Goal: Task Accomplishment & Management: Use online tool/utility

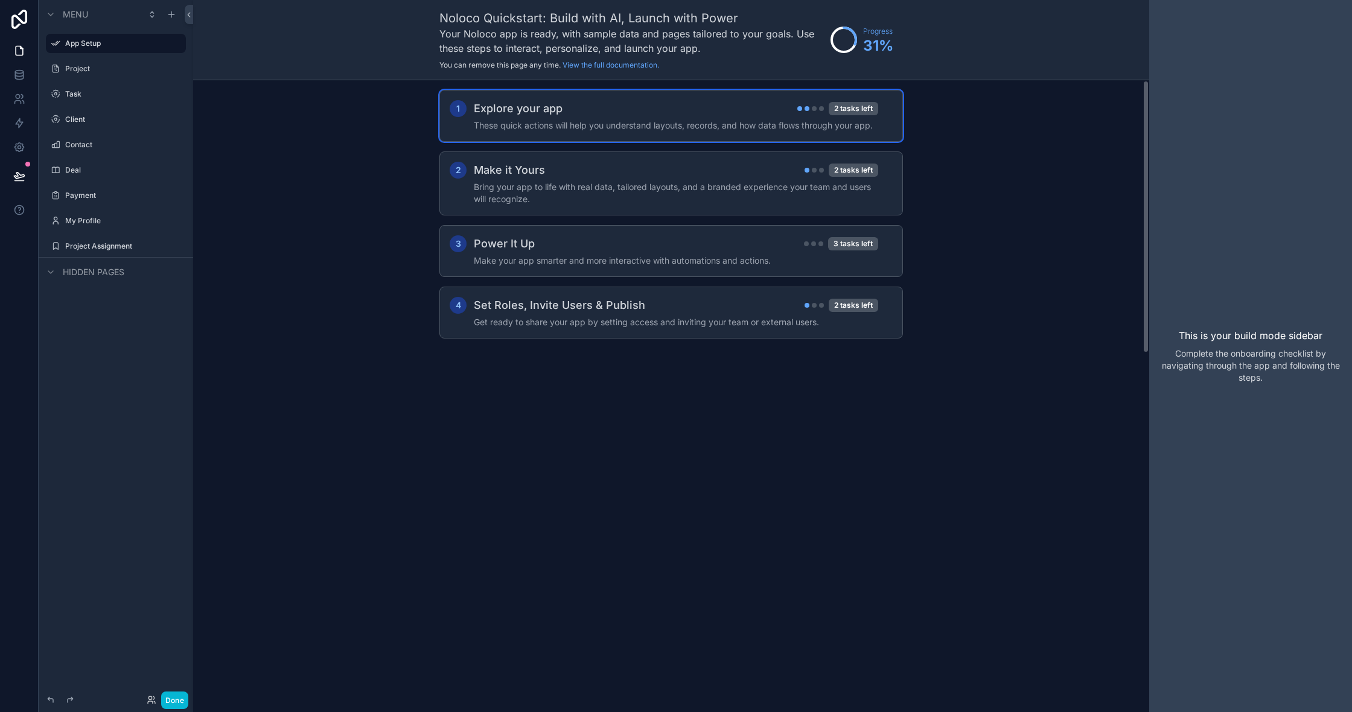
click at [684, 134] on div "1 Explore your app 2 tasks left These quick actions will help you understand la…" at bounding box center [672, 116] width 464 height 52
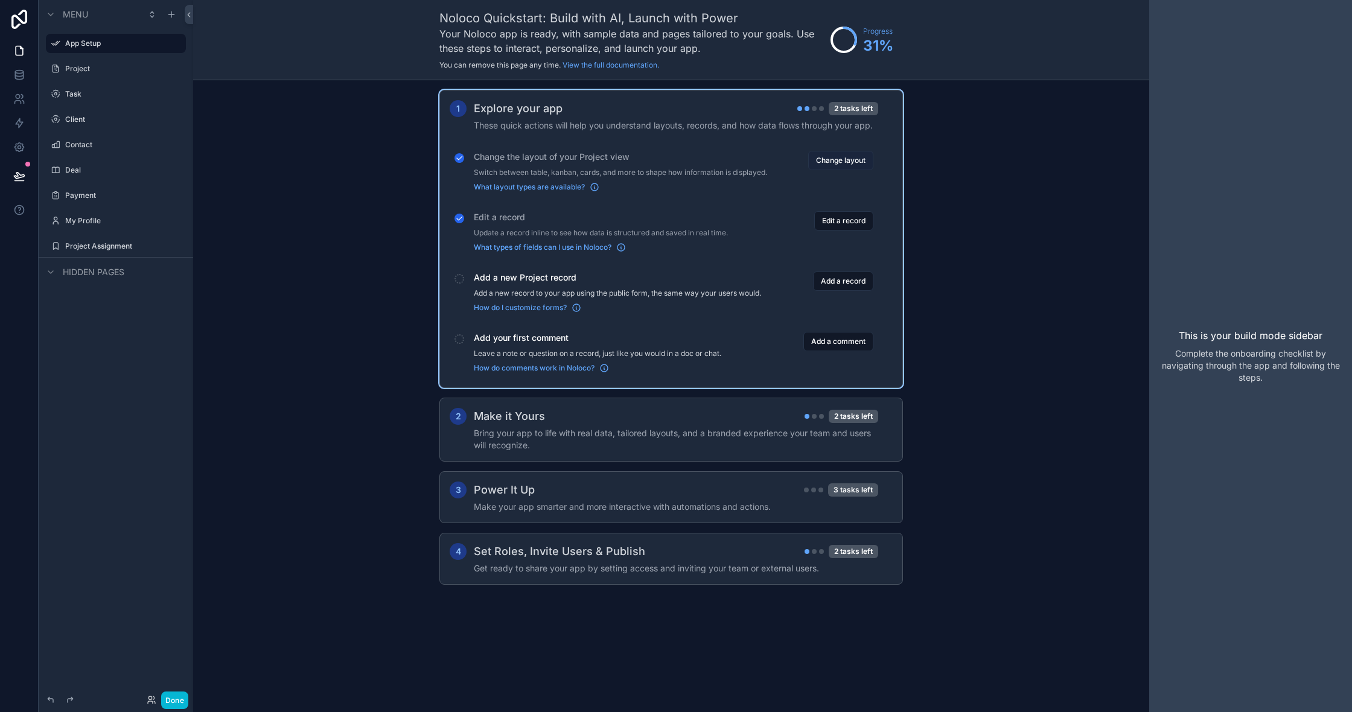
click at [810, 158] on button "Change layout" at bounding box center [840, 160] width 65 height 19
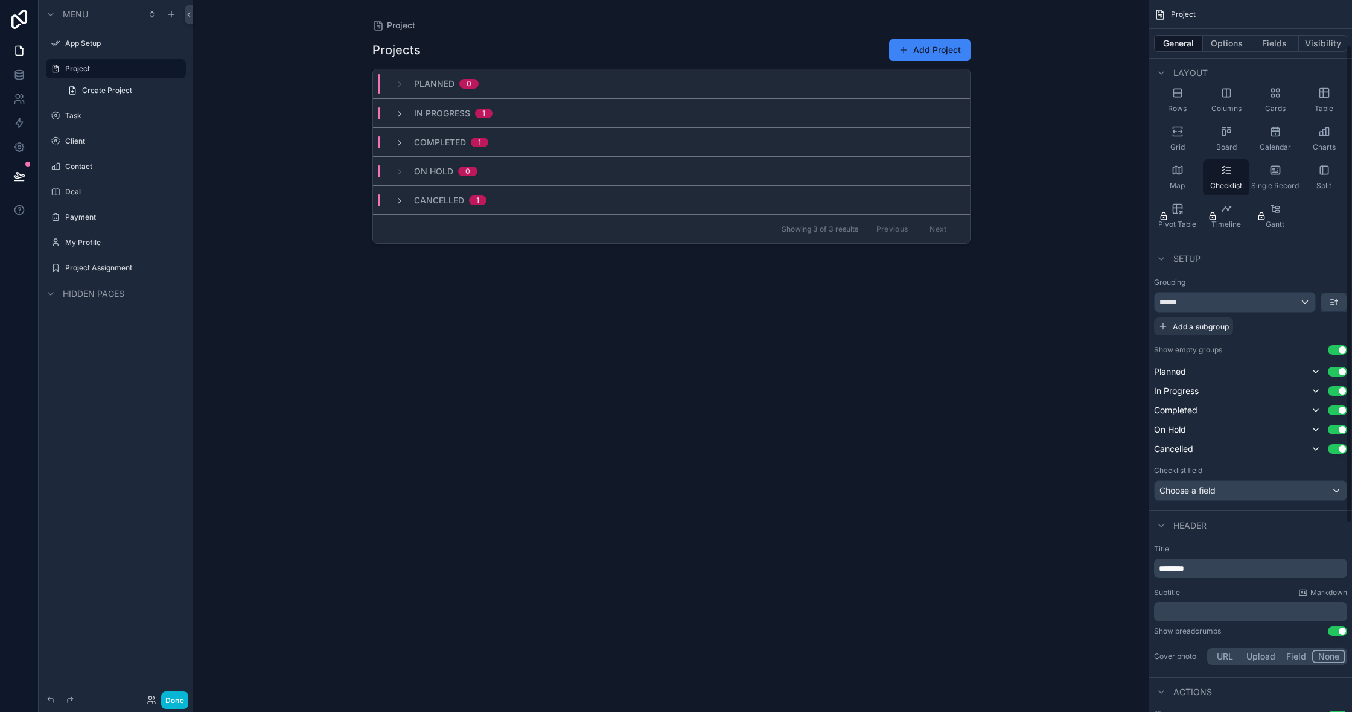
scroll to position [69, 0]
click at [1285, 495] on div "Choose a field" at bounding box center [1251, 488] width 192 height 19
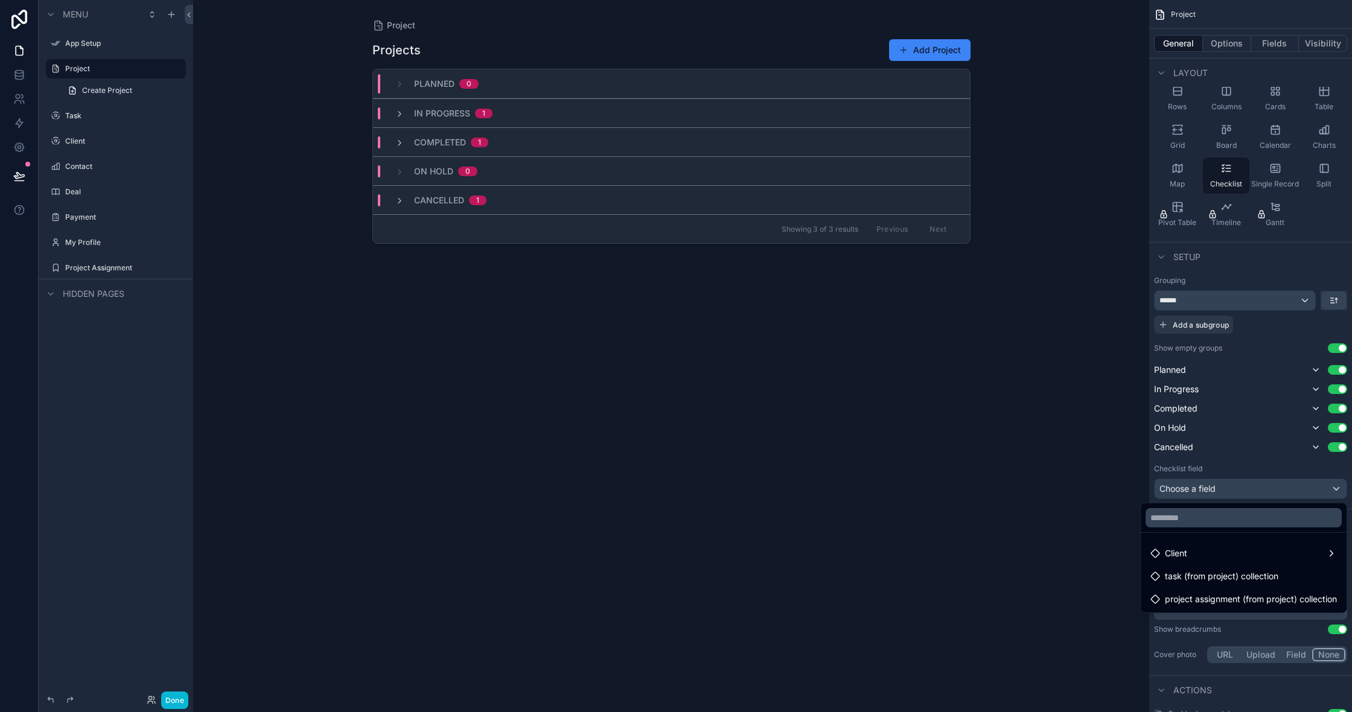
click at [1288, 493] on div "scrollable content" at bounding box center [676, 356] width 1352 height 712
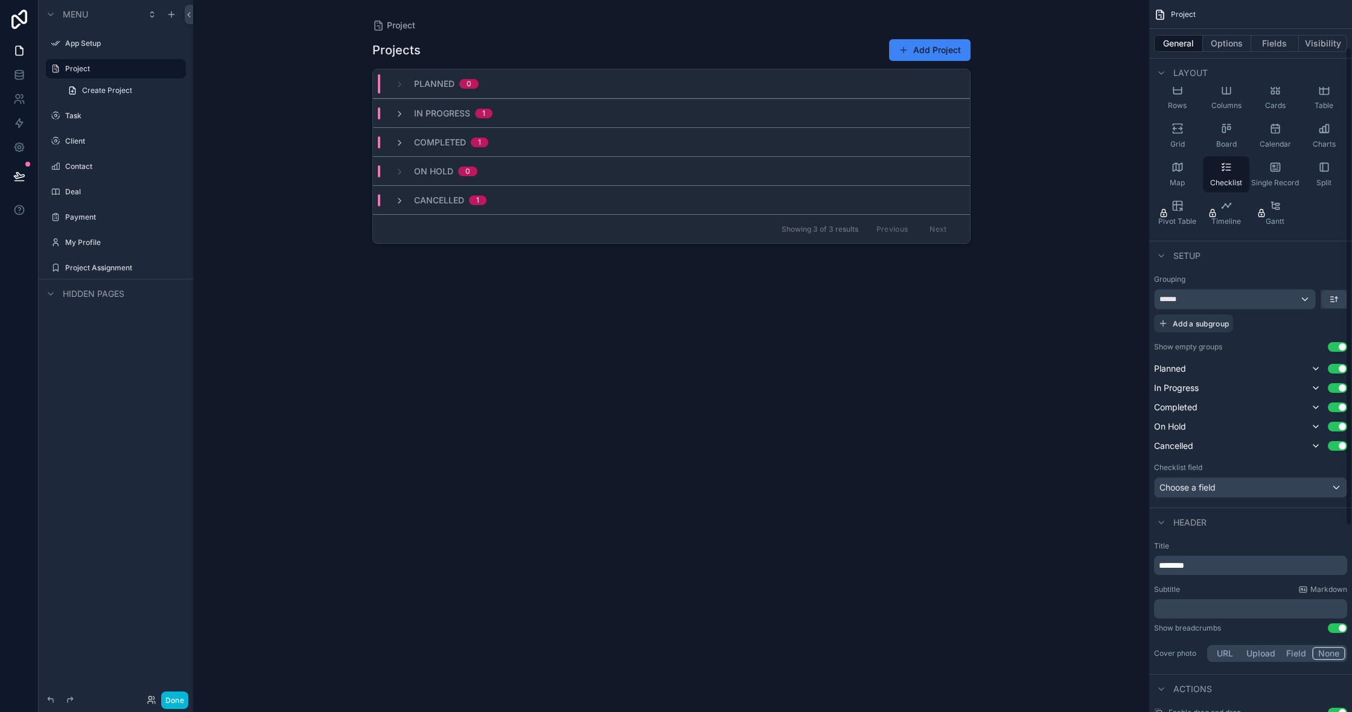
scroll to position [68, 0]
click at [652, 77] on div "Planned 0" at bounding box center [671, 83] width 597 height 29
click at [1343, 453] on button "Use setting" at bounding box center [1337, 449] width 19 height 10
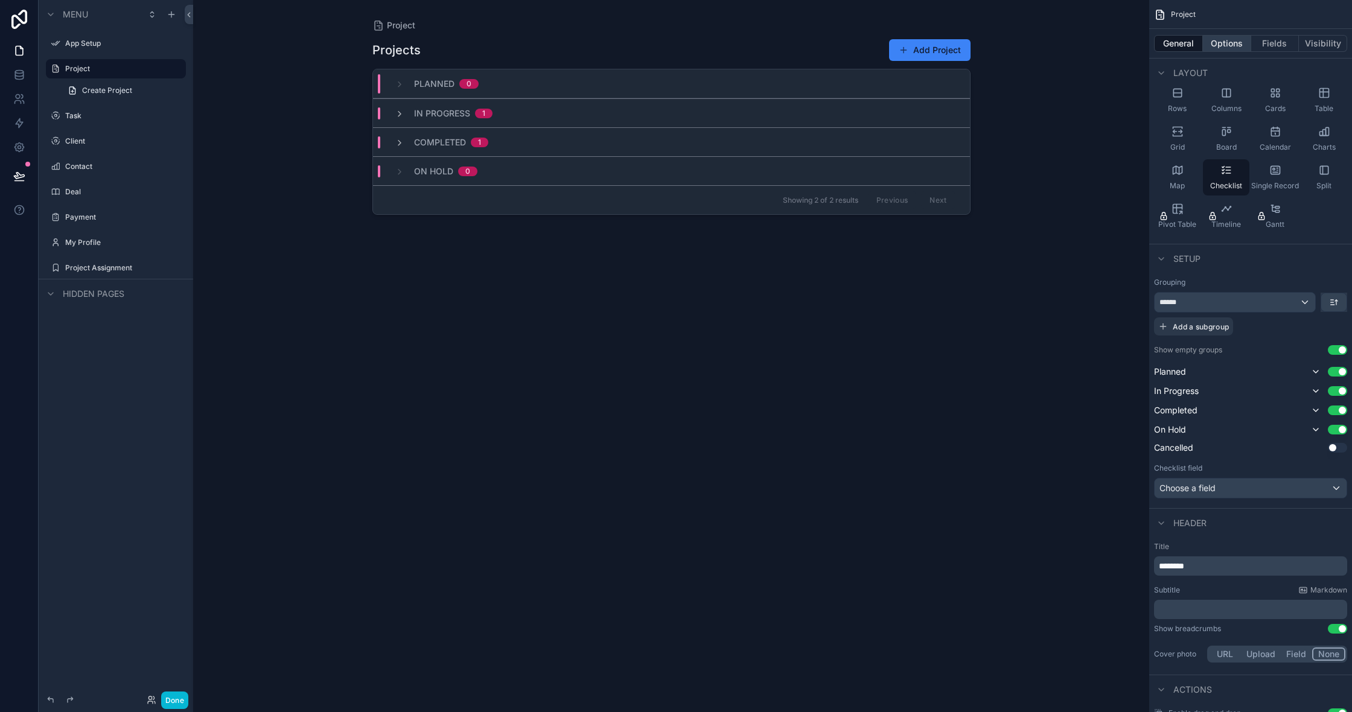
click at [1239, 40] on button "Options" at bounding box center [1227, 43] width 48 height 17
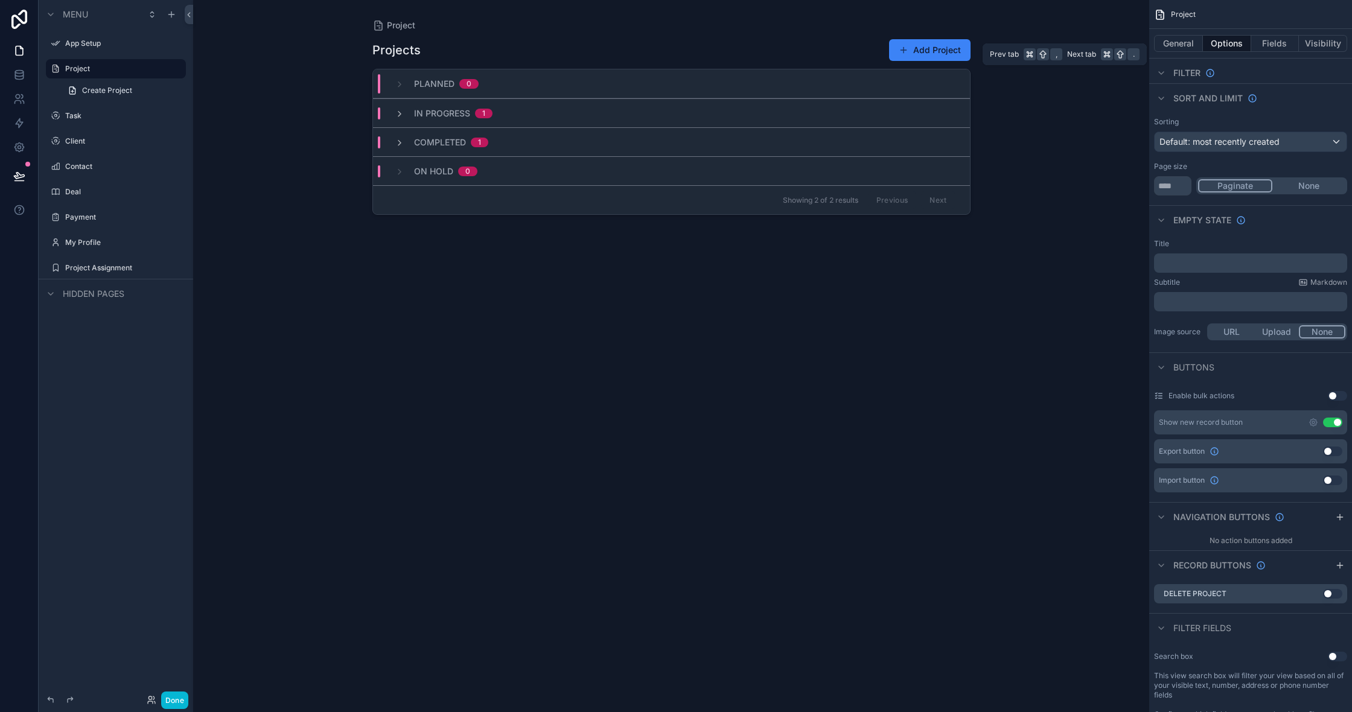
click at [1229, 43] on button "Options" at bounding box center [1227, 43] width 48 height 17
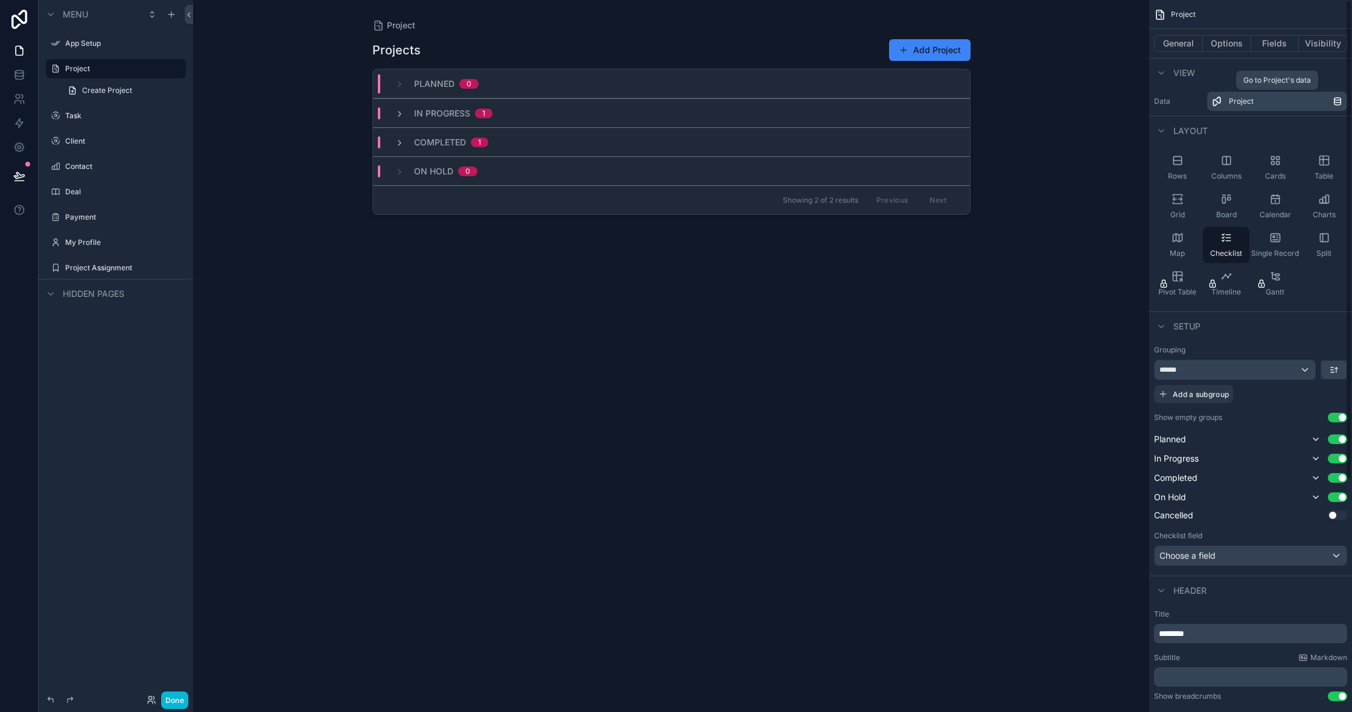
scroll to position [0, 0]
click at [1254, 50] on button "Fields" at bounding box center [1276, 43] width 48 height 17
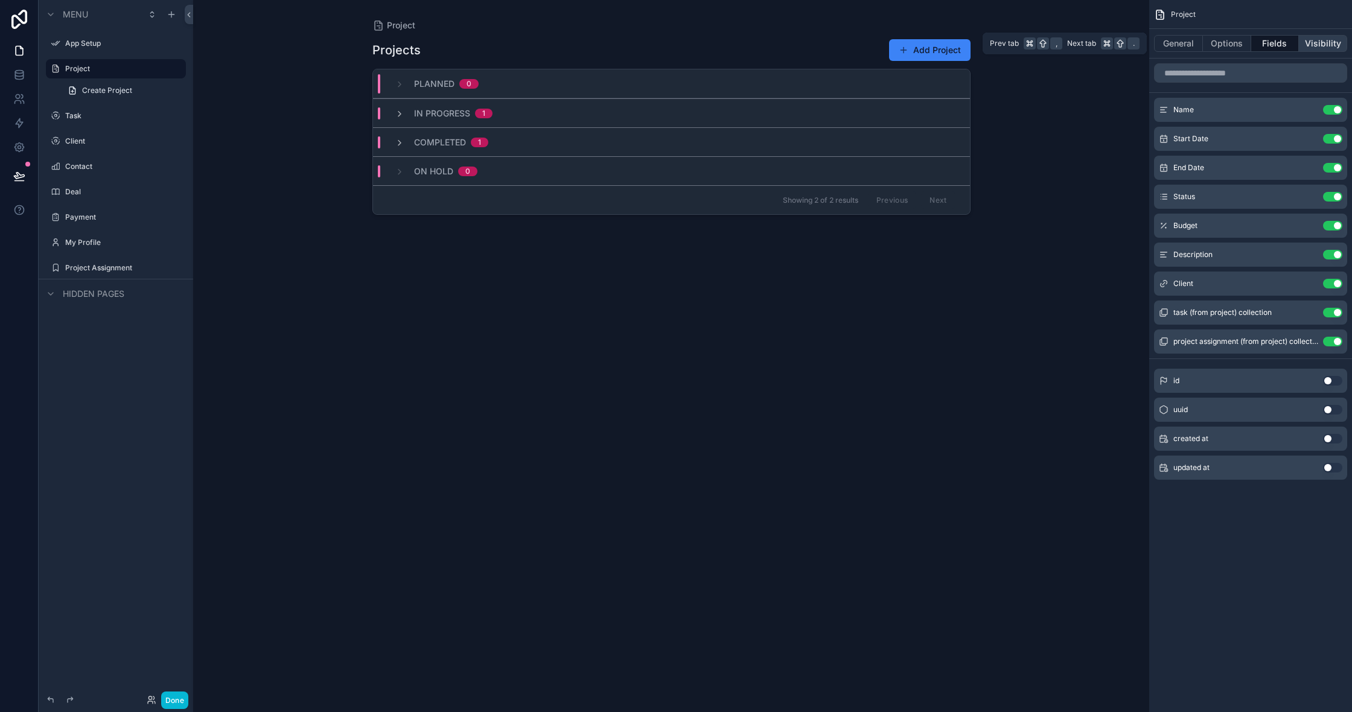
click at [1335, 50] on button "Visibility" at bounding box center [1323, 43] width 48 height 17
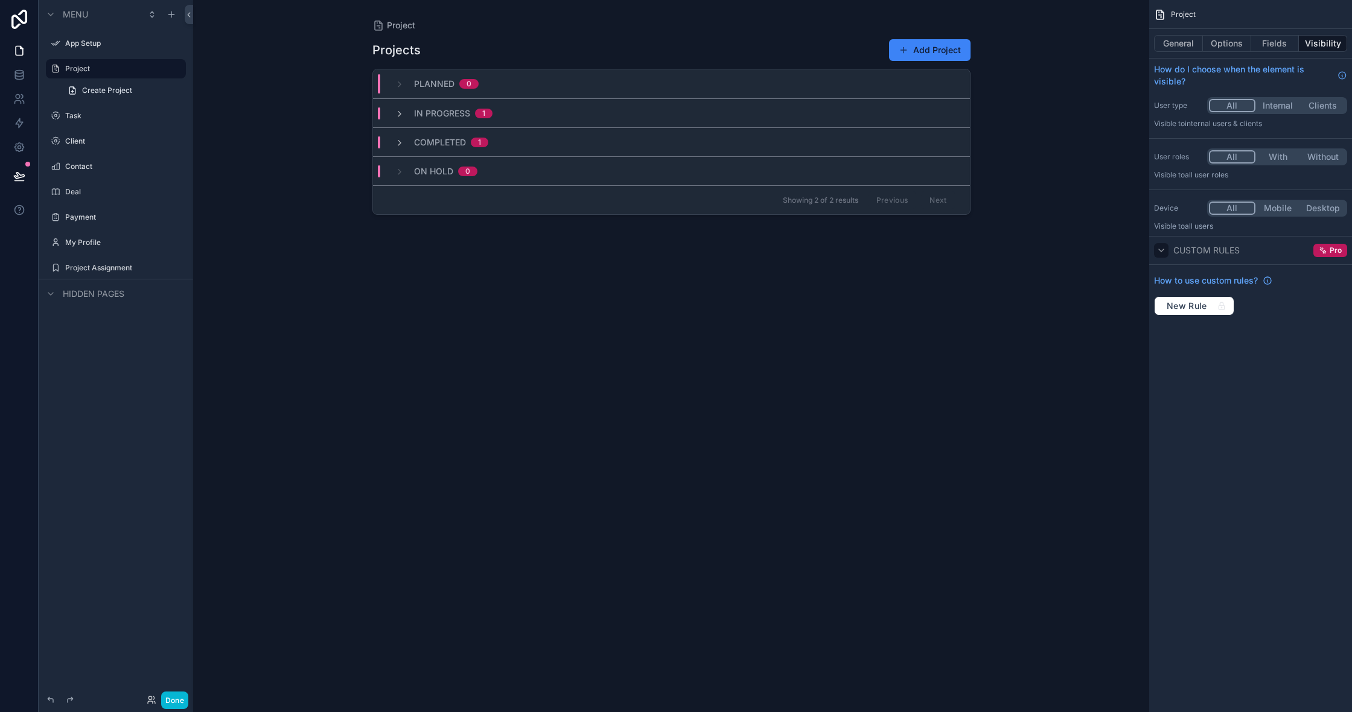
click at [1167, 247] on div "scrollable content" at bounding box center [1161, 250] width 14 height 14
click at [1182, 39] on button "General" at bounding box center [1178, 43] width 49 height 17
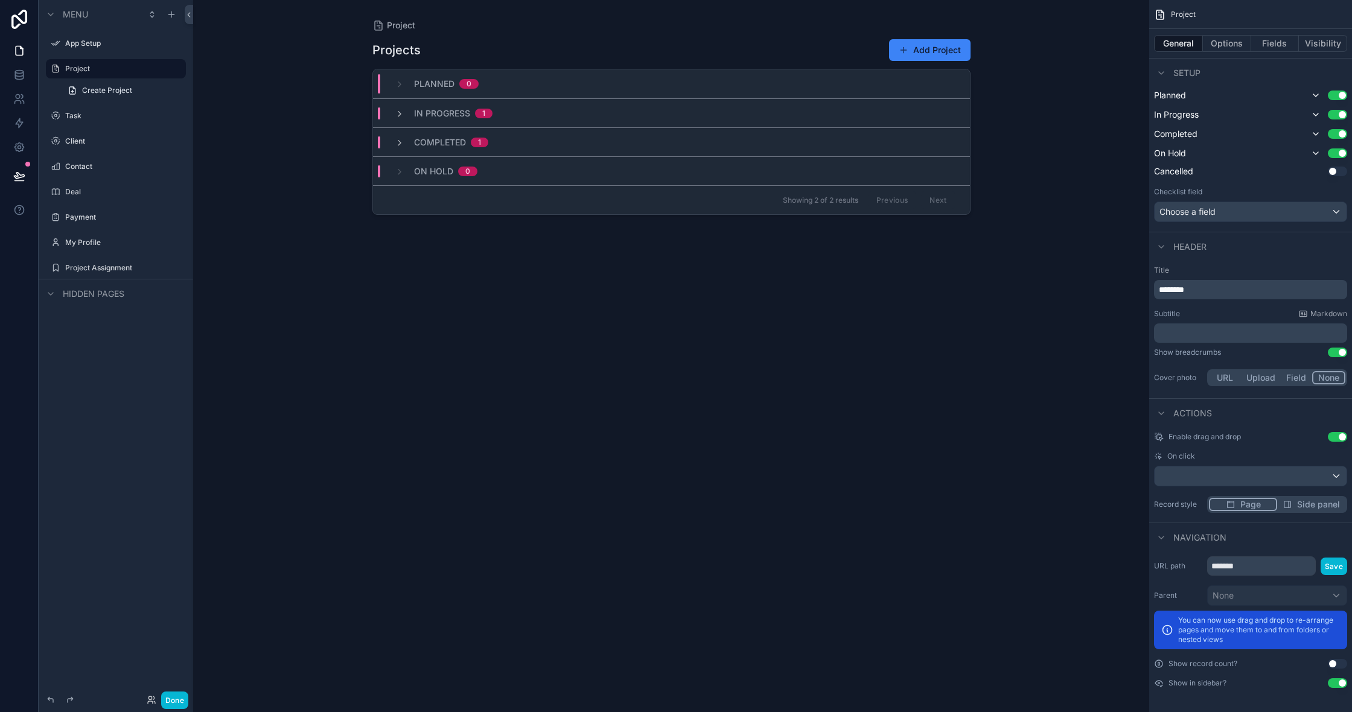
scroll to position [1, 0]
drag, startPoint x: 688, startPoint y: 106, endPoint x: 655, endPoint y: 197, distance: 97.0
click at [655, 197] on div "Planned 0 In Progress 1 Completed 1 On Hold 0 Showing 2 of 2 results Previous N…" at bounding box center [671, 141] width 597 height 145
drag, startPoint x: 84, startPoint y: 145, endPoint x: 27, endPoint y: 166, distance: 61.1
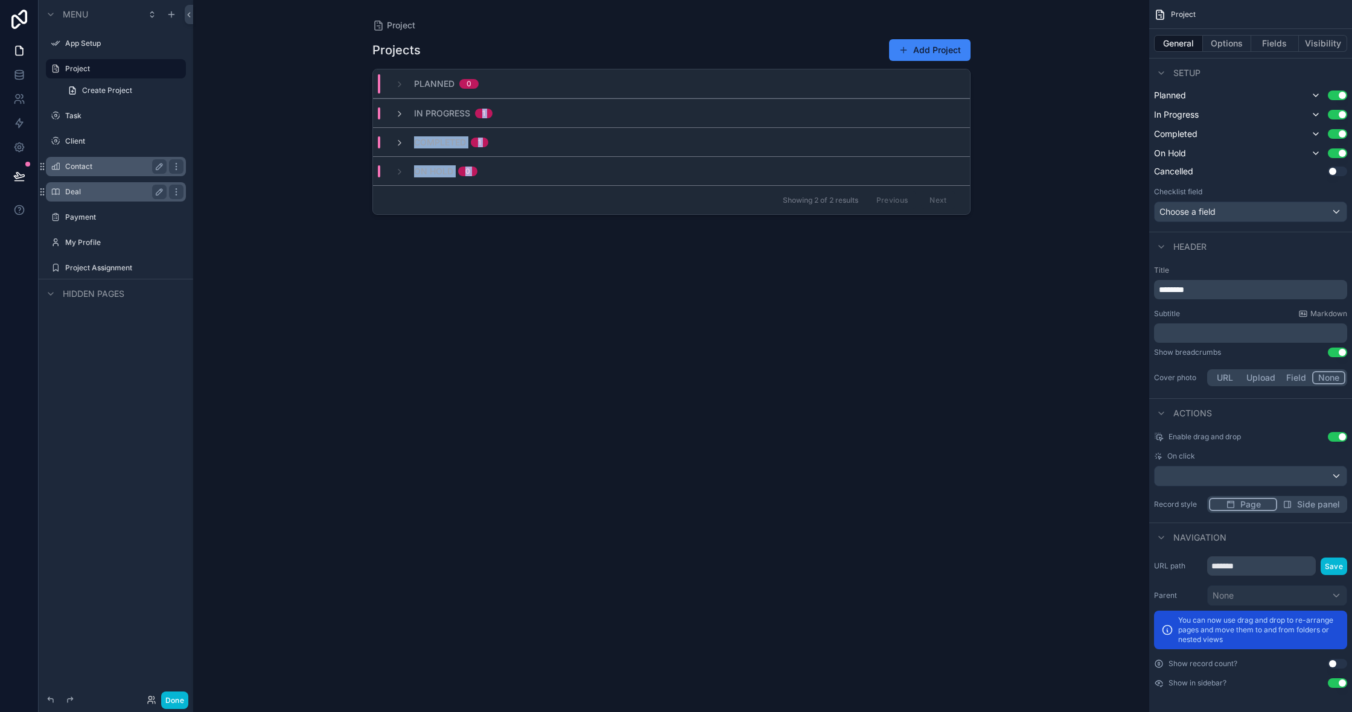
drag, startPoint x: 101, startPoint y: 165, endPoint x: 98, endPoint y: 182, distance: 17.1
click at [176, 14] on icon "scrollable content" at bounding box center [172, 15] width 10 height 10
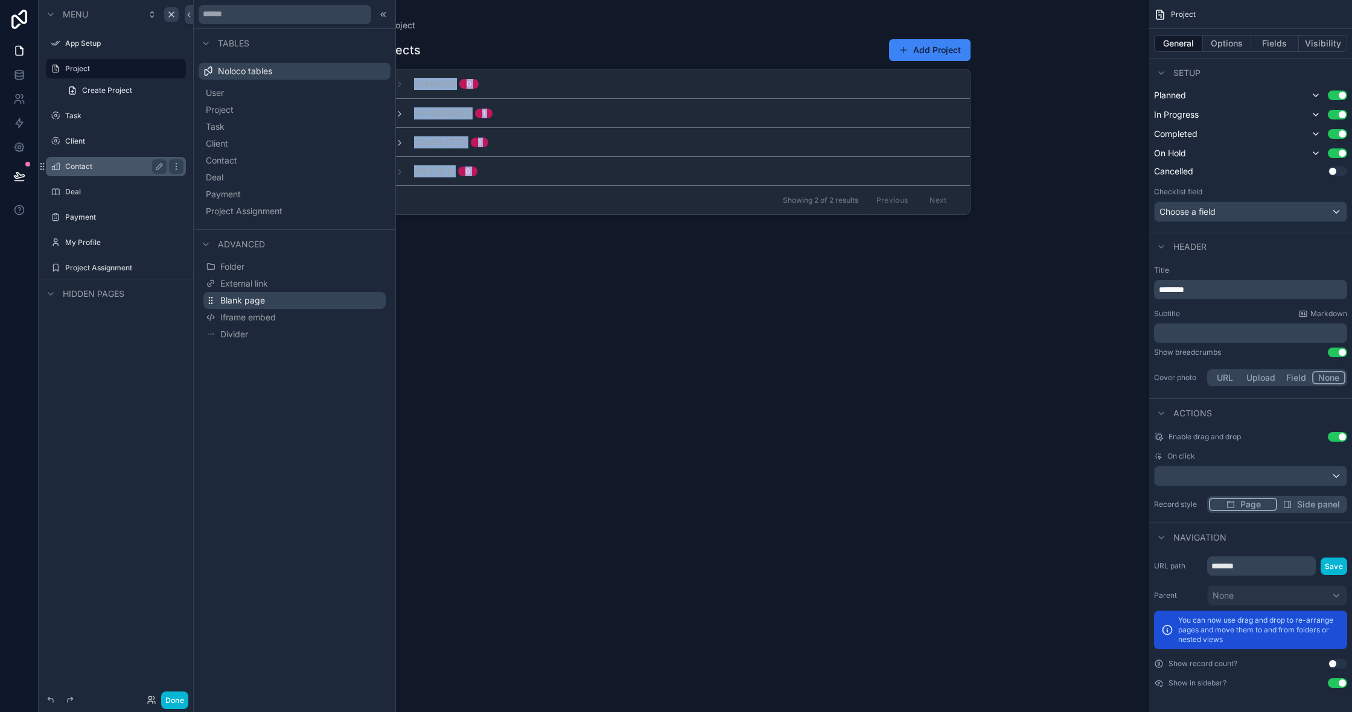
click at [249, 304] on span "Blank page" at bounding box center [242, 301] width 45 height 12
